Goal: Transaction & Acquisition: Purchase product/service

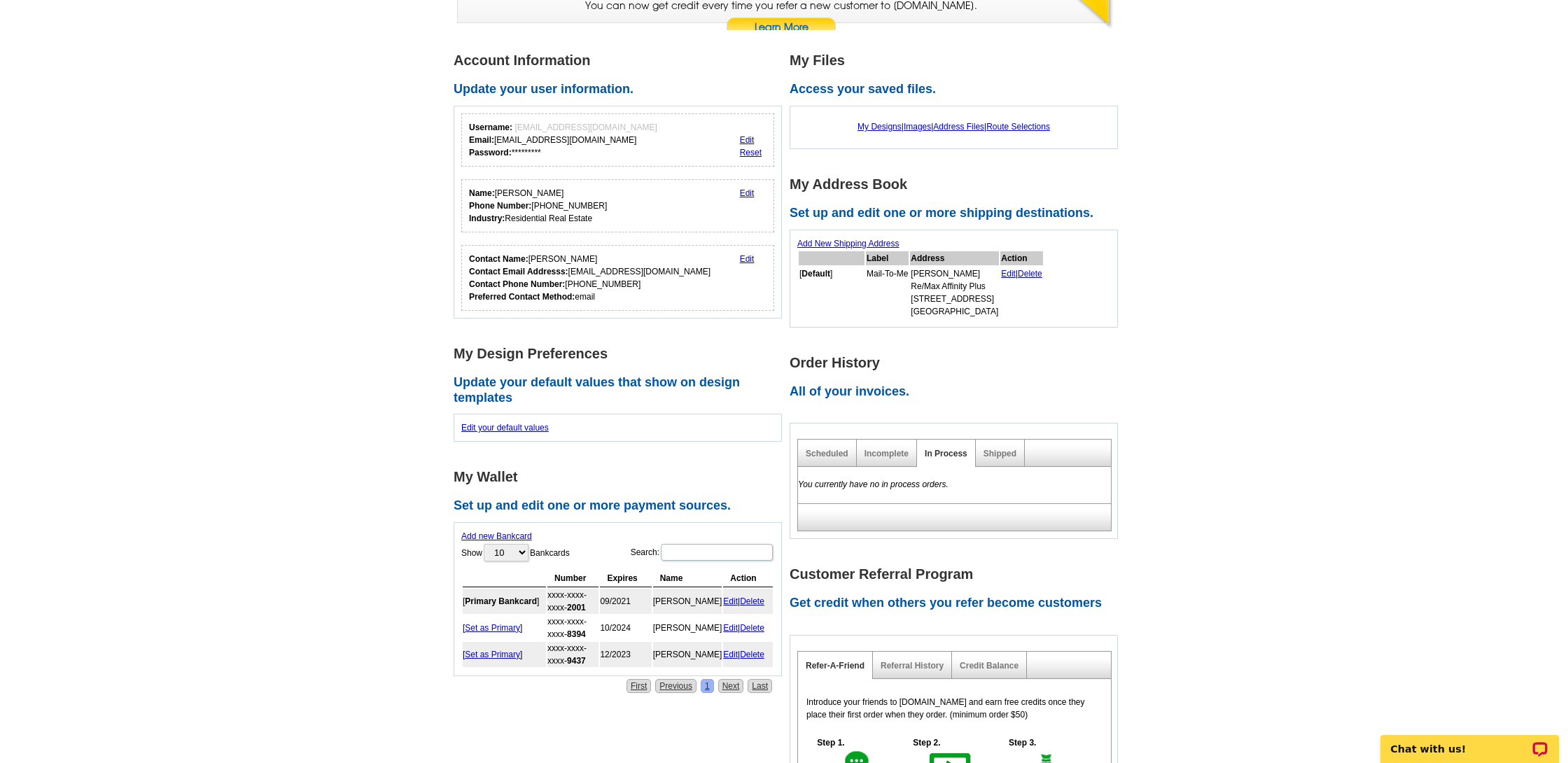
scroll to position [164, 0]
click at [1006, 454] on link "Shipped" at bounding box center [1000, 455] width 33 height 10
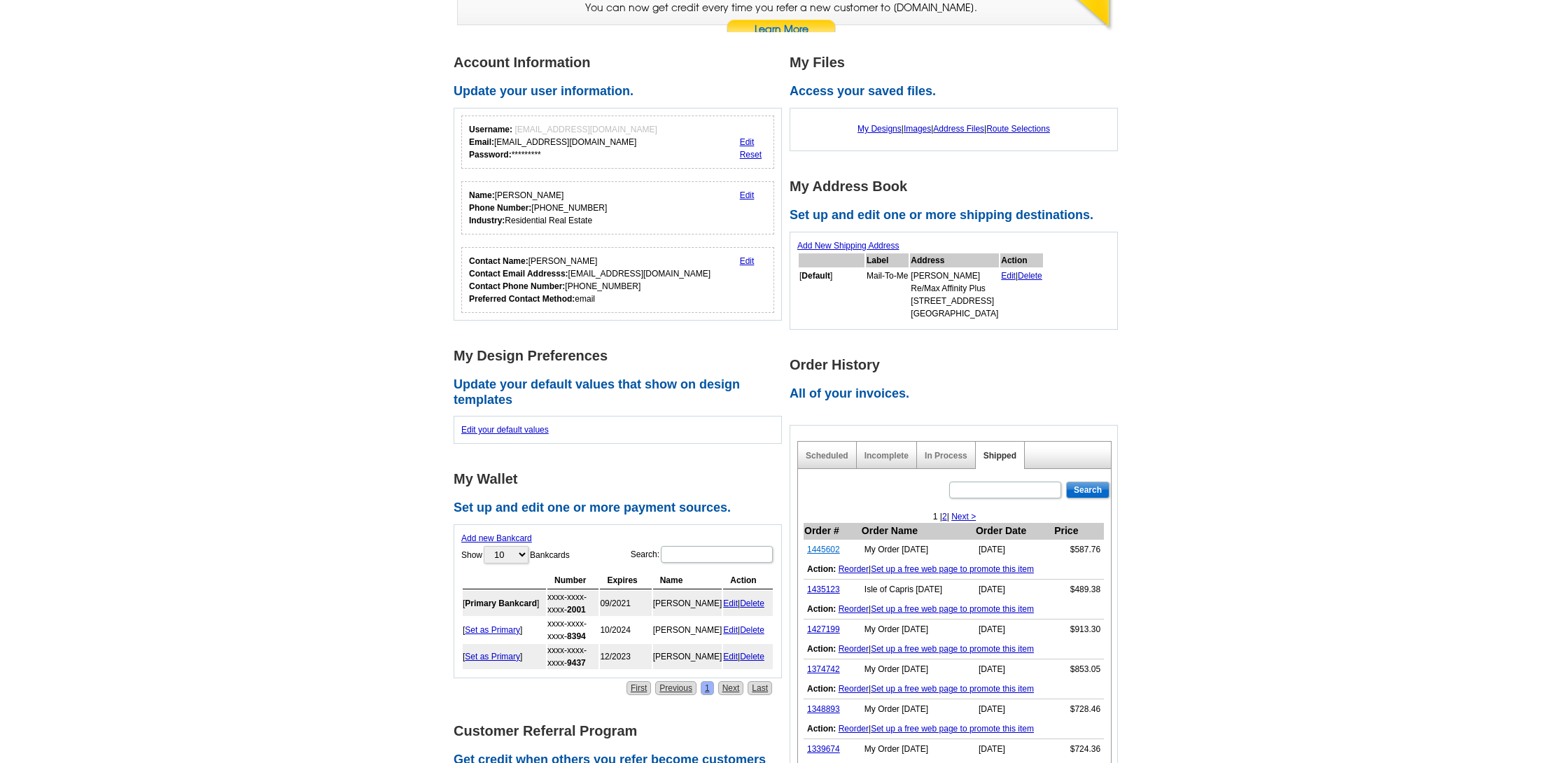
click at [824, 549] on link "1445602" at bounding box center [823, 549] width 33 height 10
click at [850, 566] on link "Reorder" at bounding box center [853, 569] width 30 height 10
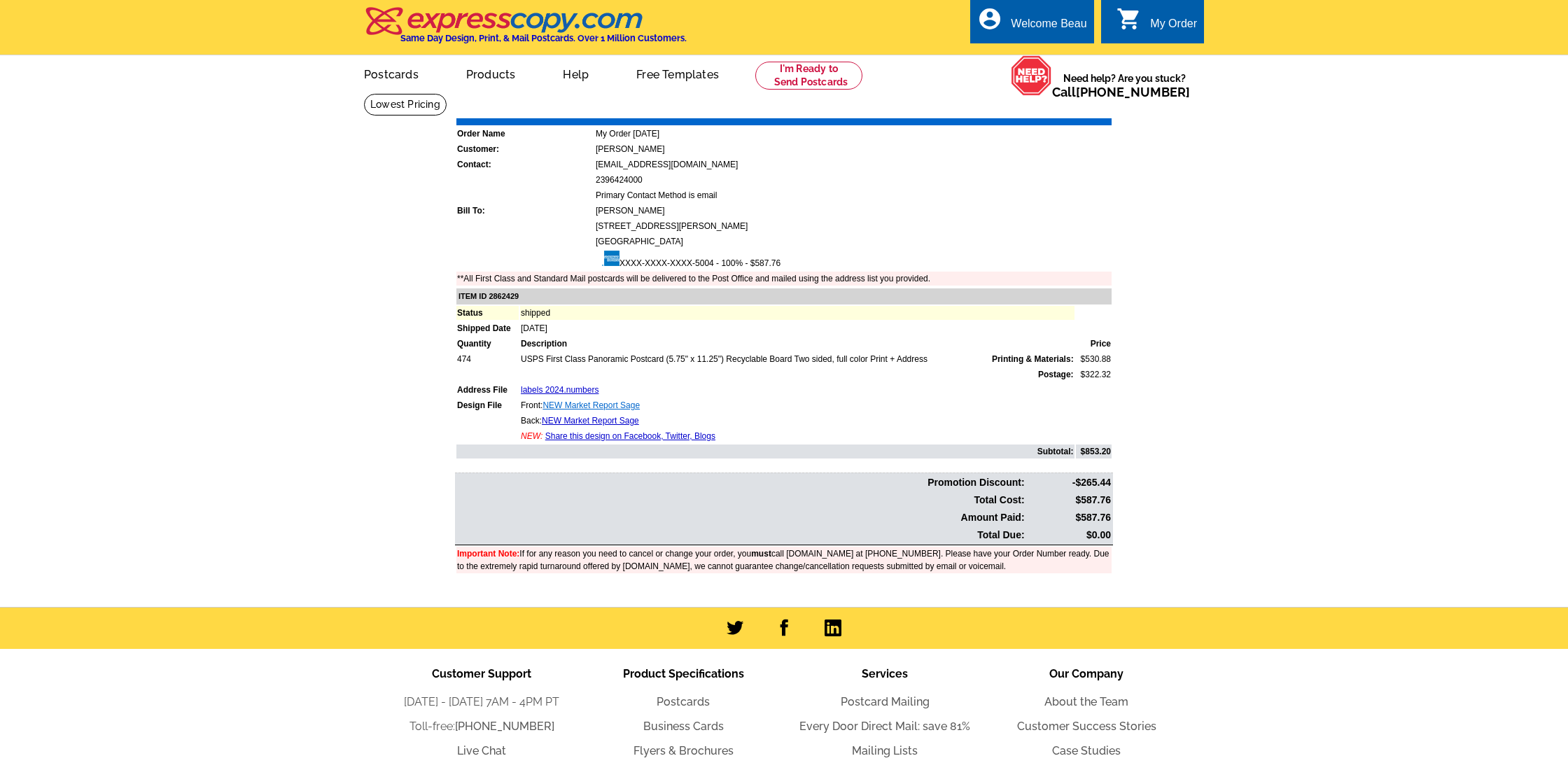
click at [565, 402] on link "NEW Market Report Sage" at bounding box center [591, 405] width 97 height 10
click at [586, 420] on link "NEW Market Report Sage" at bounding box center [590, 421] width 97 height 10
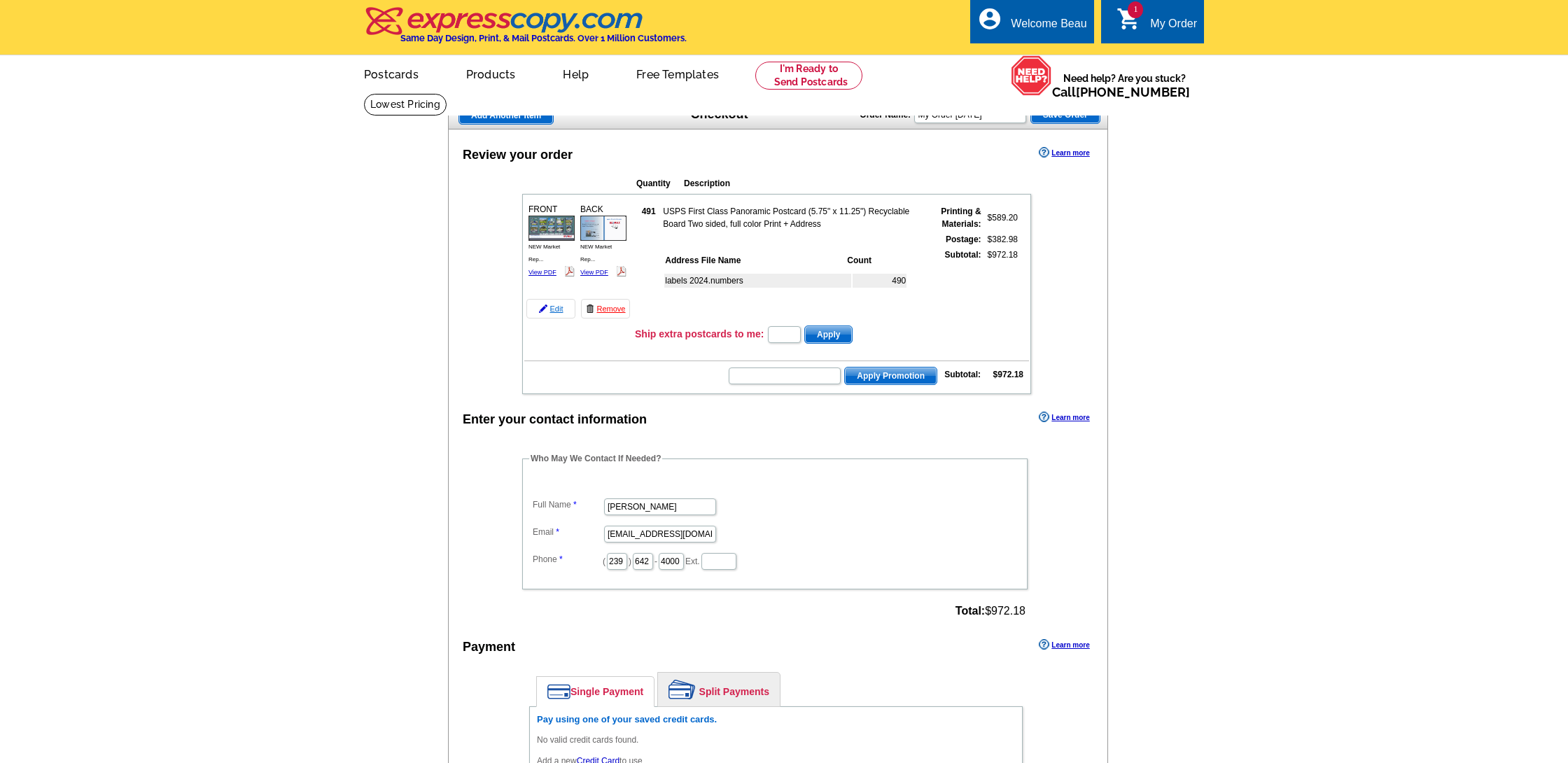
click at [554, 311] on link "Edit" at bounding box center [551, 309] width 49 height 20
click at [551, 306] on link "Edit" at bounding box center [551, 309] width 49 height 20
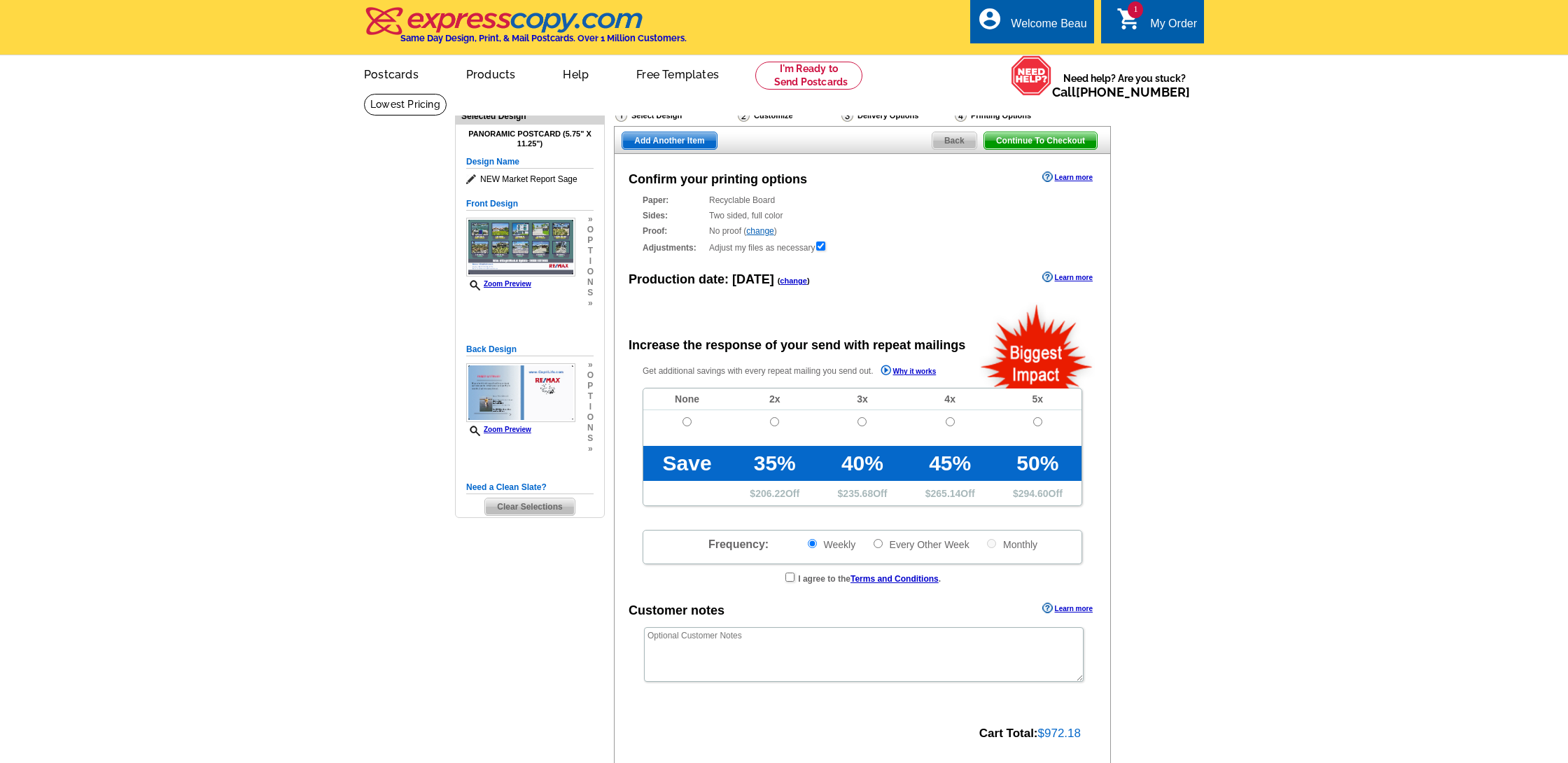
radio input "false"
